Goal: Check status: Check status

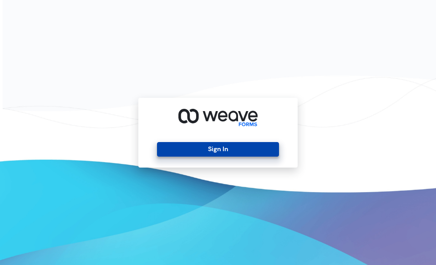
click at [193, 148] on button "Sign In" at bounding box center [217, 149] width 121 height 15
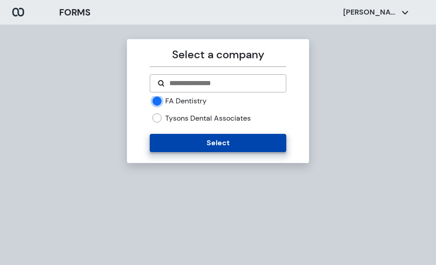
click at [169, 136] on button "Select" at bounding box center [218, 143] width 136 height 18
